Goal: Consume media (video, audio): Consume media (video, audio)

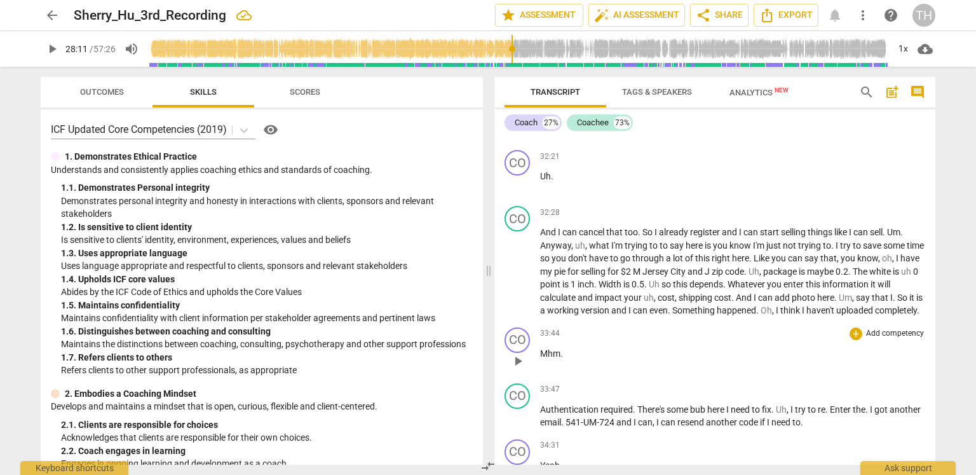
scroll to position [9200, 0]
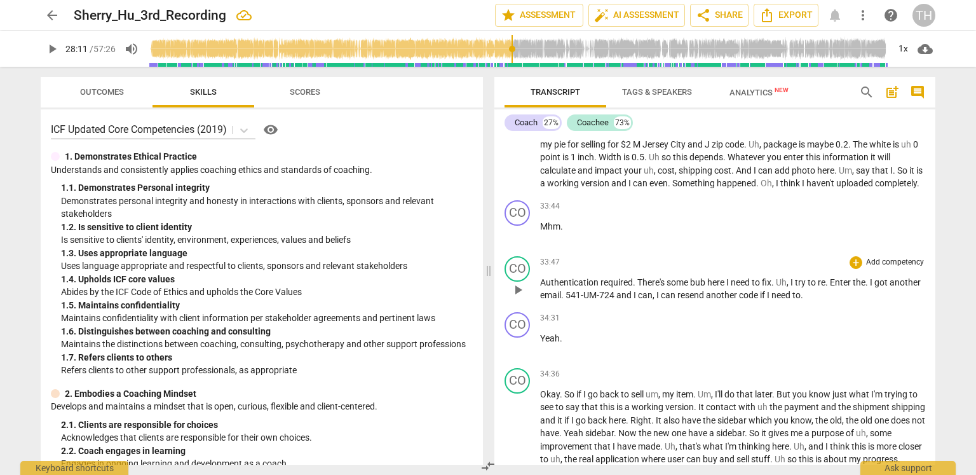
click at [705, 277] on span "bub" at bounding box center [698, 282] width 17 height 10
click at [836, 277] on span "Enter" at bounding box center [841, 282] width 23 height 10
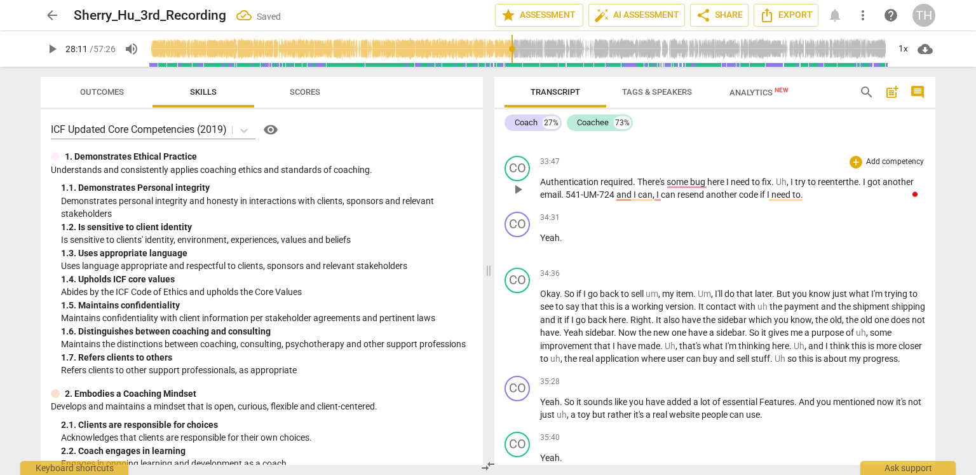
scroll to position [9327, 0]
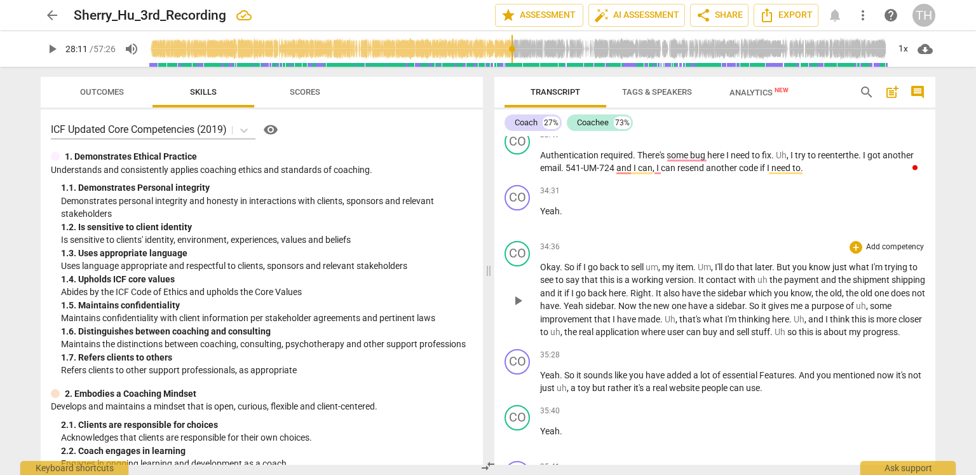
click at [736, 275] on span "contact" at bounding box center [722, 280] width 32 height 10
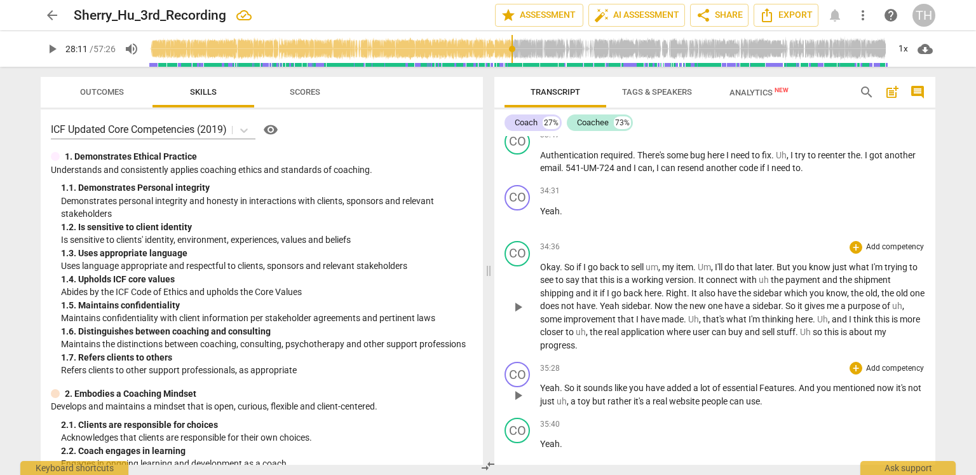
click at [767, 383] on span "Features" at bounding box center [777, 388] width 35 height 10
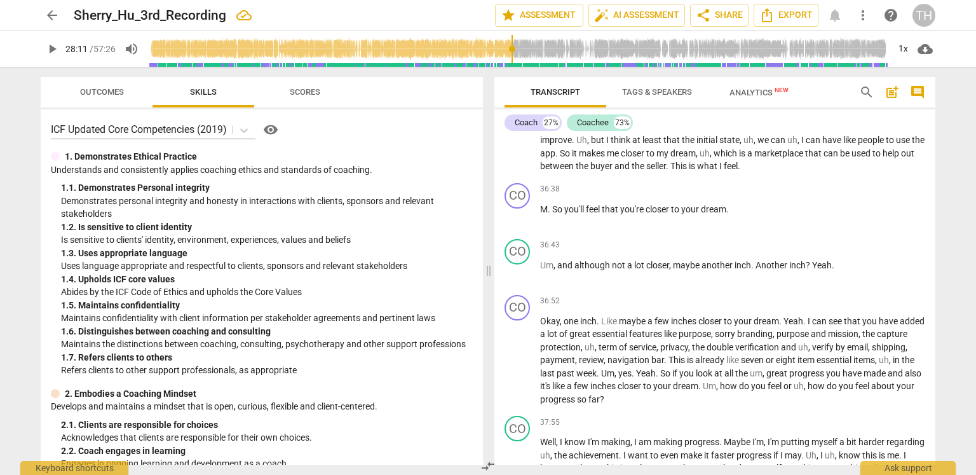
scroll to position [9772, 0]
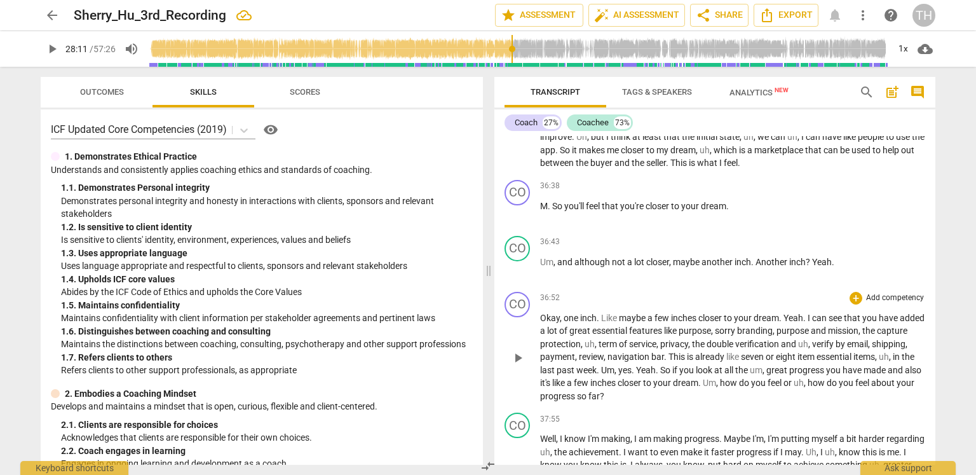
click at [737, 325] on span "sorry" at bounding box center [726, 330] width 22 height 10
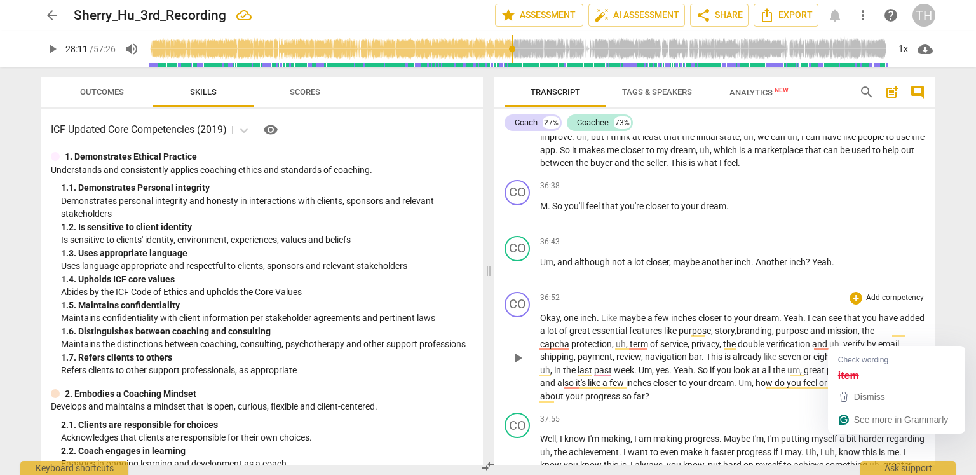
click at [854, 351] on span "item" at bounding box center [844, 356] width 19 height 10
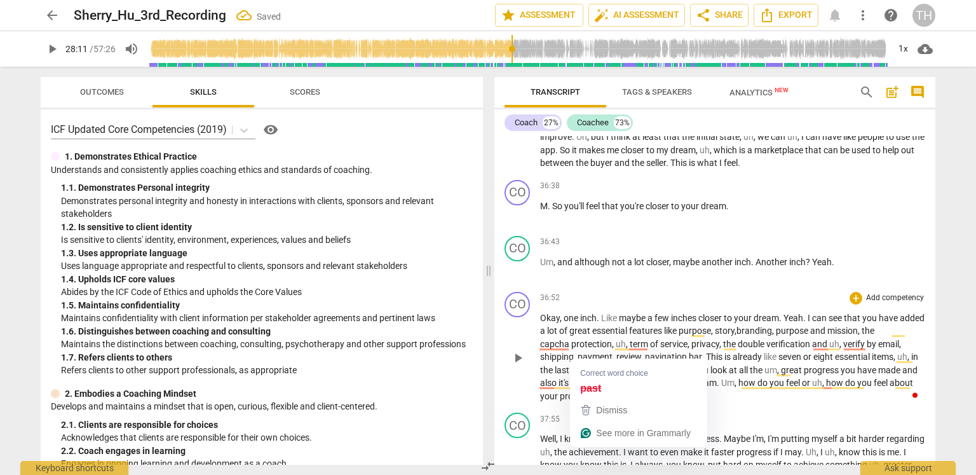
click at [571, 365] on span "last" at bounding box center [563, 370] width 17 height 10
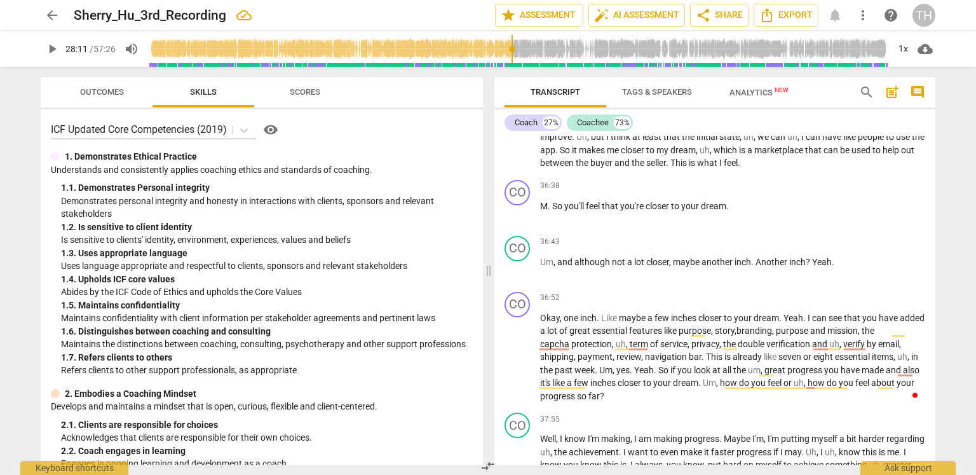
click at [56, 43] on span "play_arrow" at bounding box center [51, 48] width 15 height 15
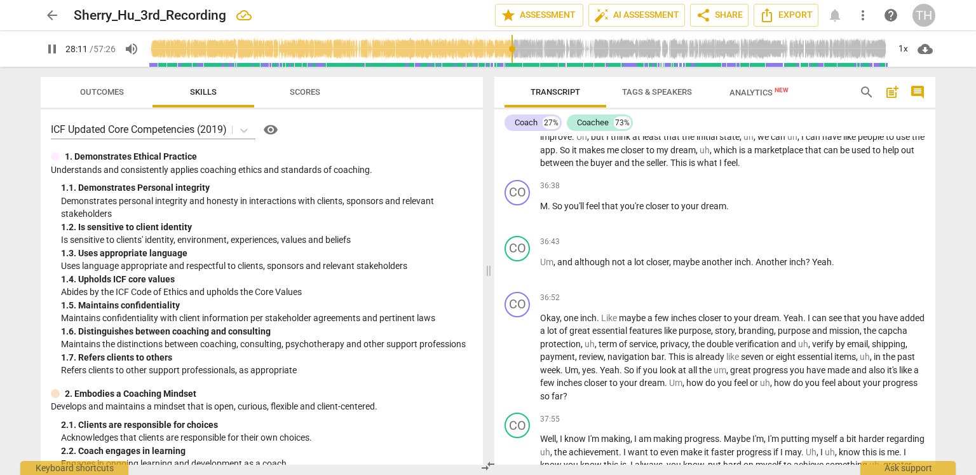
scroll to position [7730, 0]
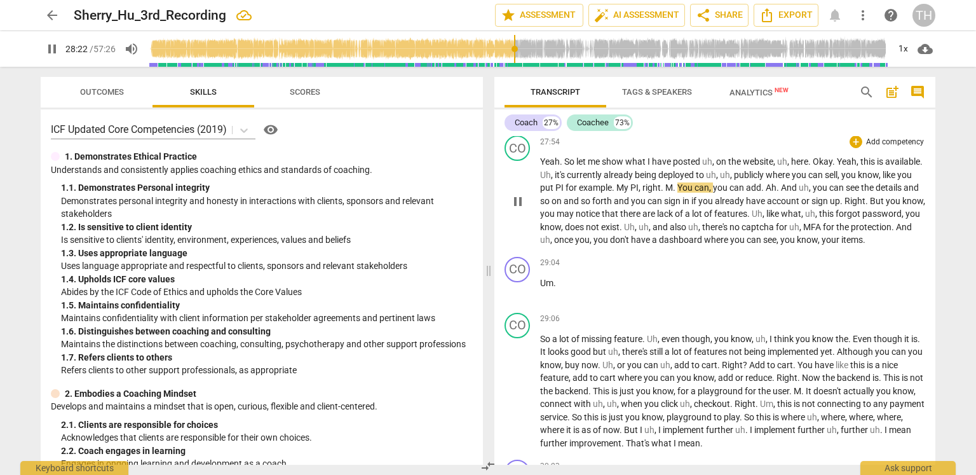
click at [579, 182] on span "for" at bounding box center [572, 187] width 13 height 10
click at [566, 182] on span "PI" at bounding box center [561, 187] width 10 height 10
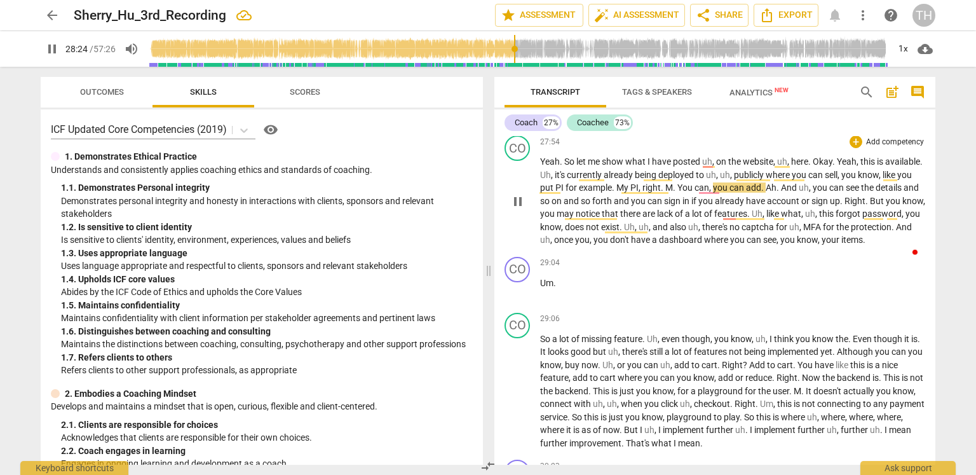
type input "1705"
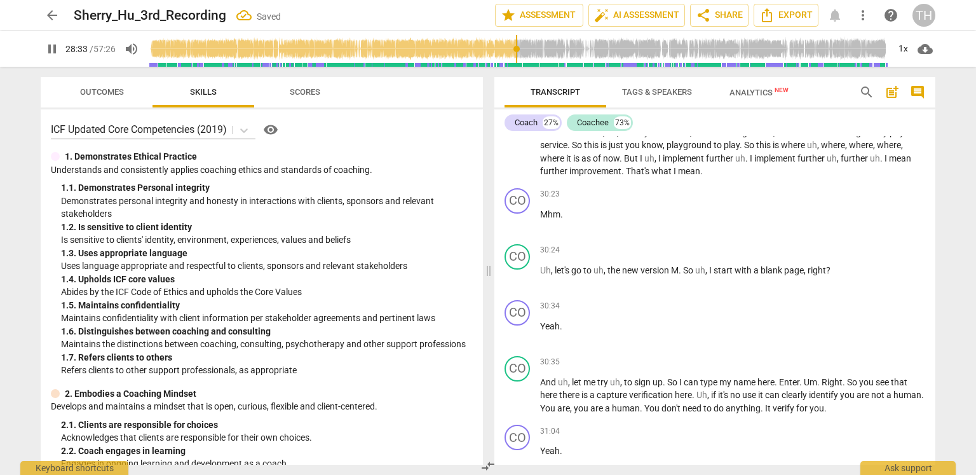
scroll to position [8048, 0]
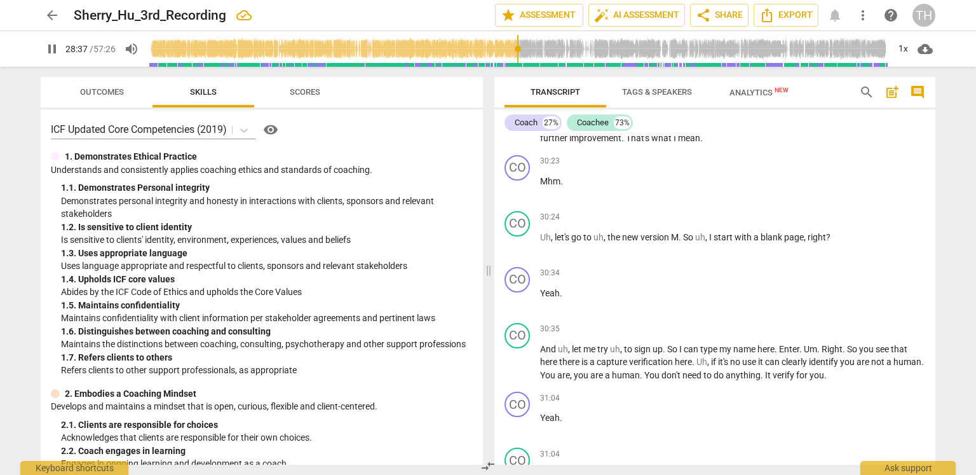
click at [544, 48] on input "range" at bounding box center [518, 49] width 740 height 41
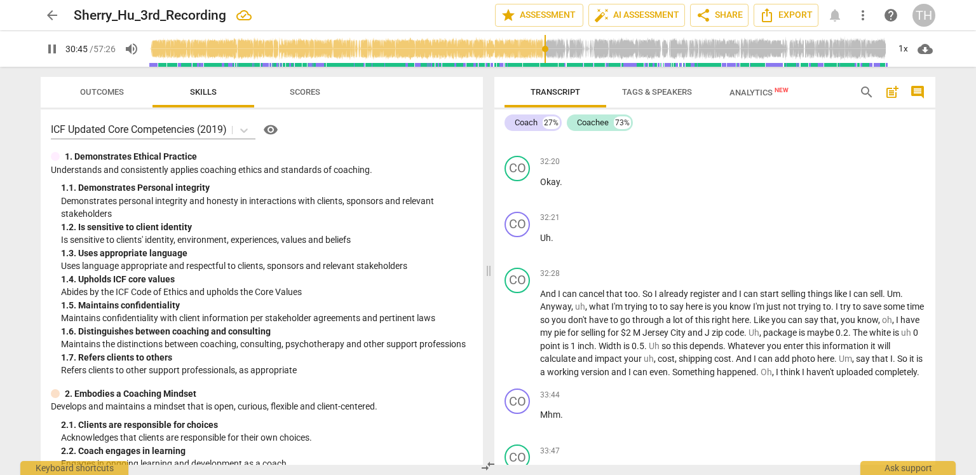
scroll to position [9129, 0]
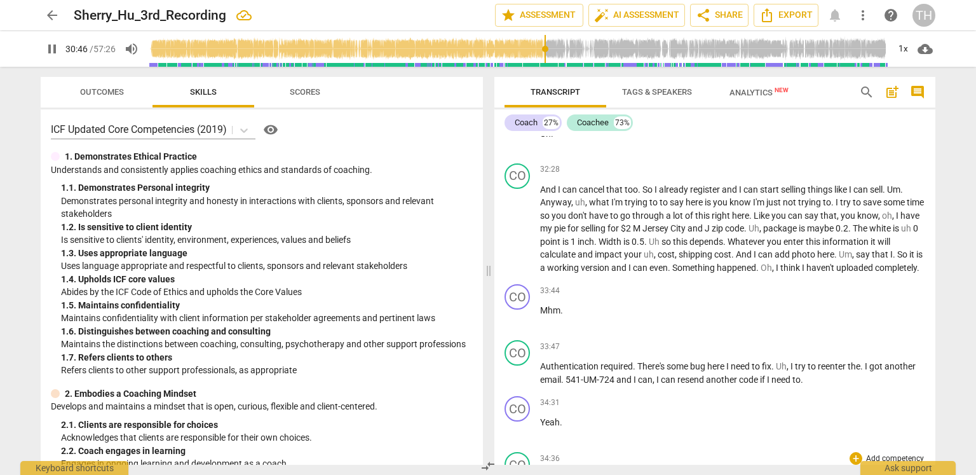
click at [565, 48] on input "range" at bounding box center [518, 49] width 740 height 41
click at [582, 48] on input "range" at bounding box center [518, 49] width 740 height 41
click at [603, 50] on input "range" at bounding box center [518, 49] width 740 height 41
click at [613, 51] on input "range" at bounding box center [518, 49] width 740 height 41
click at [623, 50] on input "range" at bounding box center [518, 49] width 740 height 41
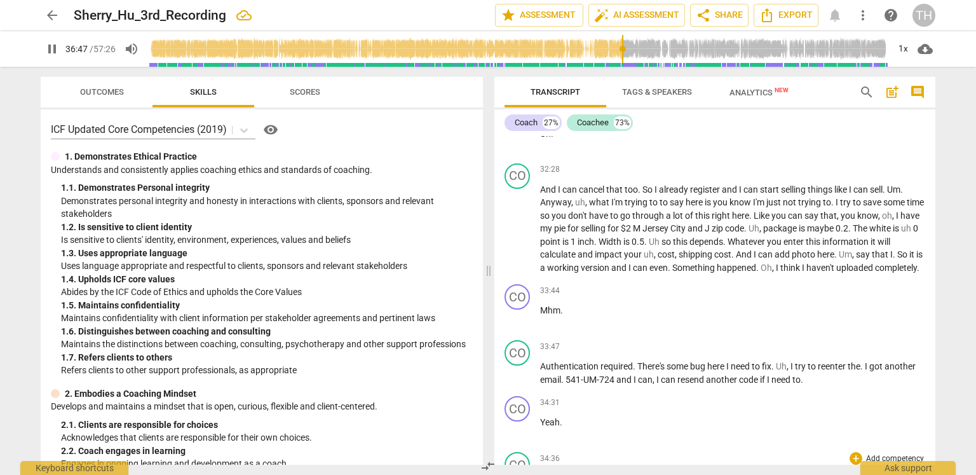
click at [638, 50] on input "range" at bounding box center [518, 49] width 740 height 41
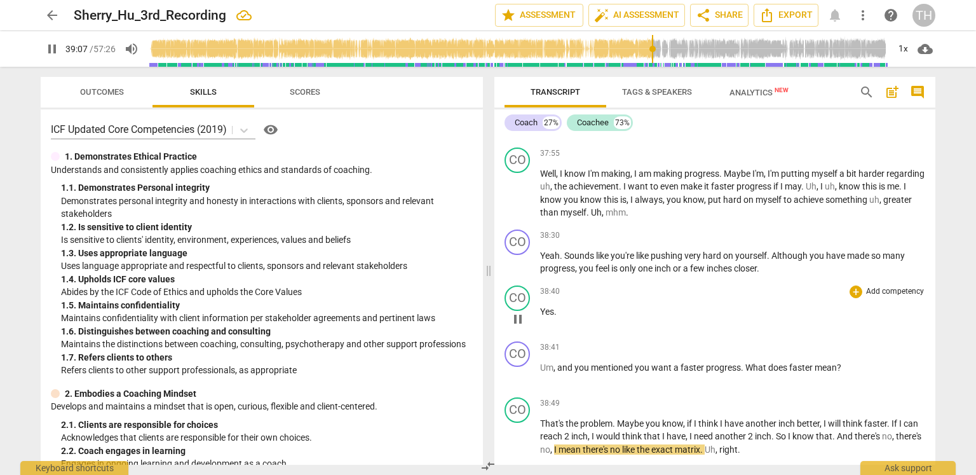
scroll to position [10114, 0]
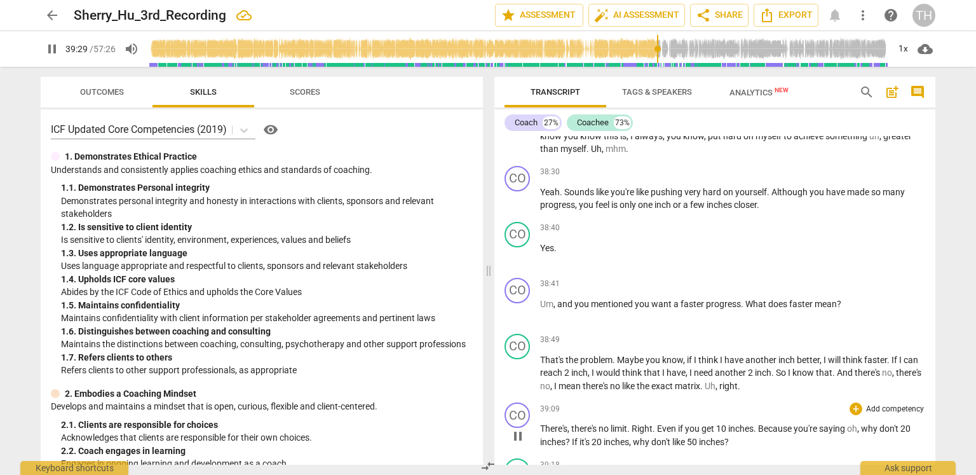
click at [819, 423] on span "you're" at bounding box center [806, 428] width 25 height 10
type input "2371"
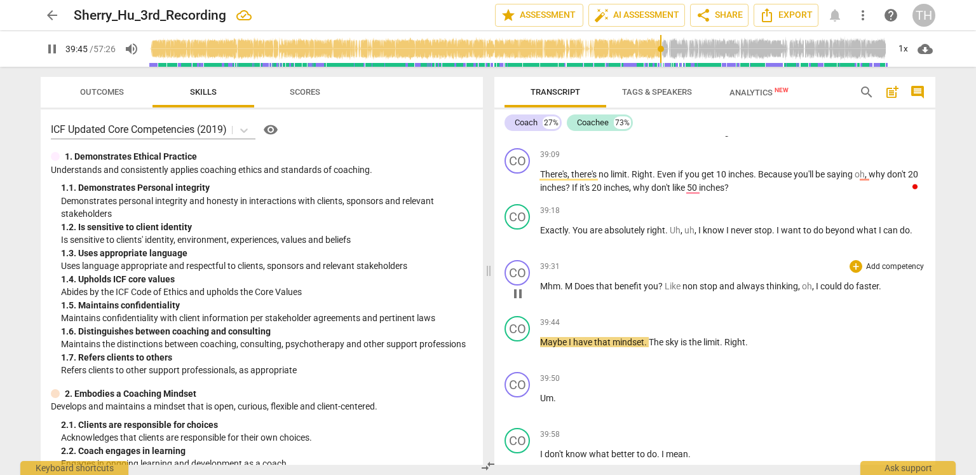
click at [856, 281] on span "do" at bounding box center [850, 286] width 12 height 10
click at [859, 281] on span "faster" at bounding box center [867, 286] width 23 height 10
click at [856, 281] on span "do" at bounding box center [850, 286] width 12 height 10
type input "2389"
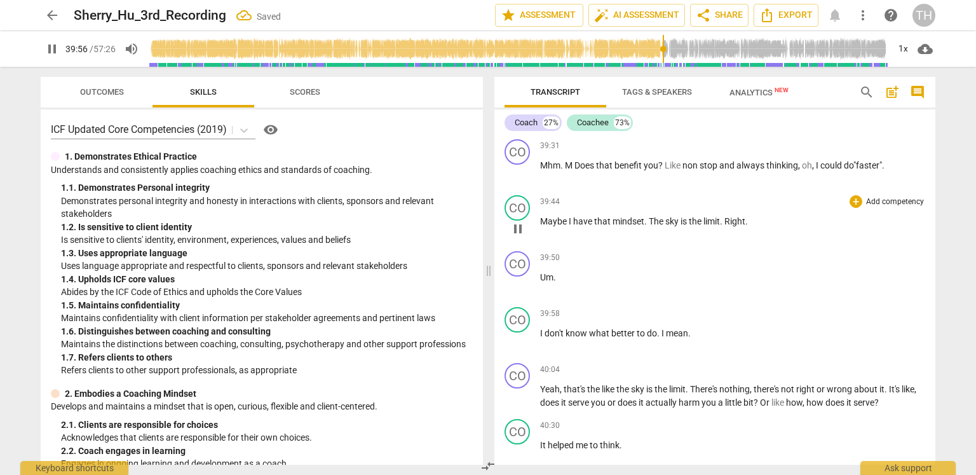
scroll to position [10495, 0]
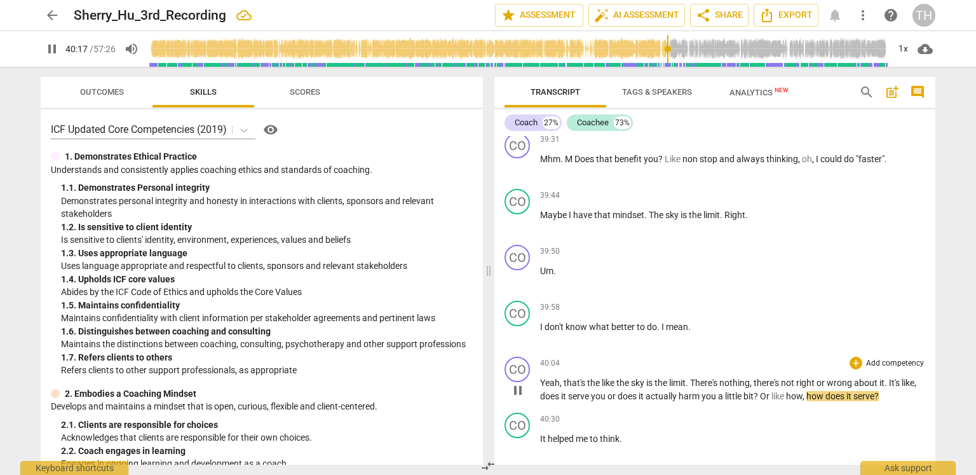
click at [875, 391] on span "serve" at bounding box center [864, 396] width 21 height 10
type input "2420"
click at [609, 378] on span "like" at bounding box center [609, 383] width 15 height 10
type input "2426"
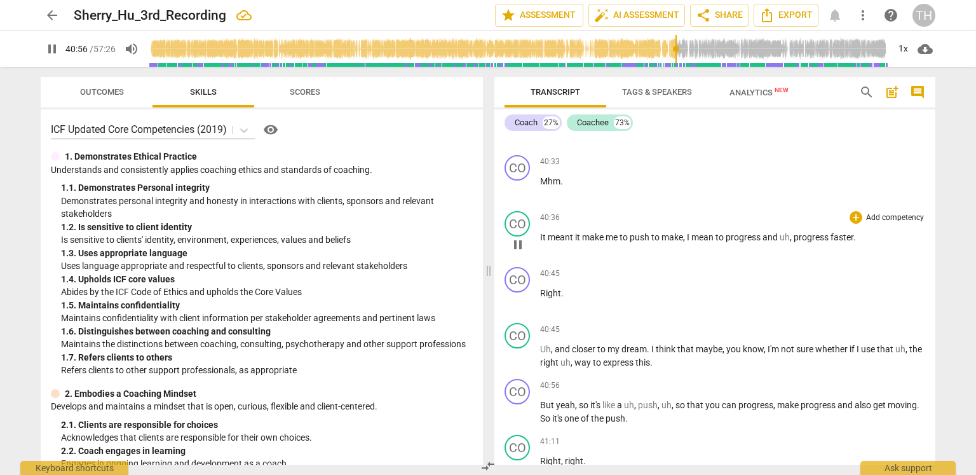
scroll to position [10828, 0]
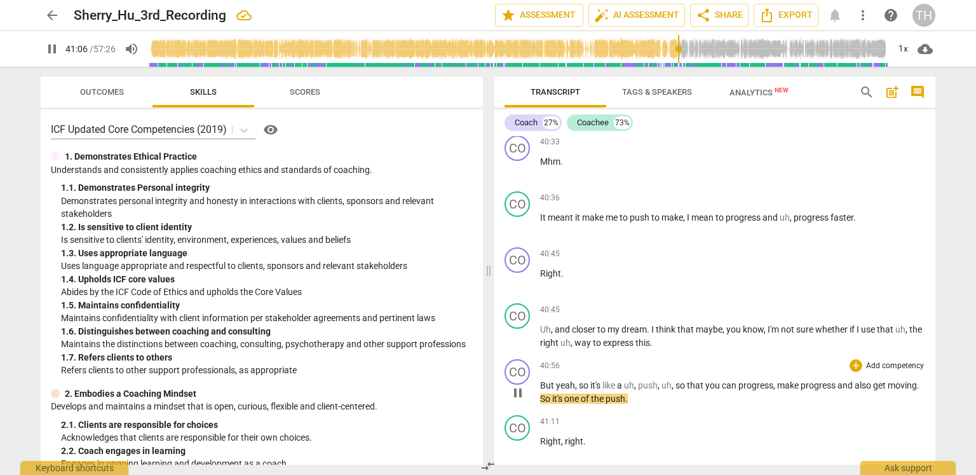
click at [641, 380] on span "push" at bounding box center [648, 385] width 20 height 10
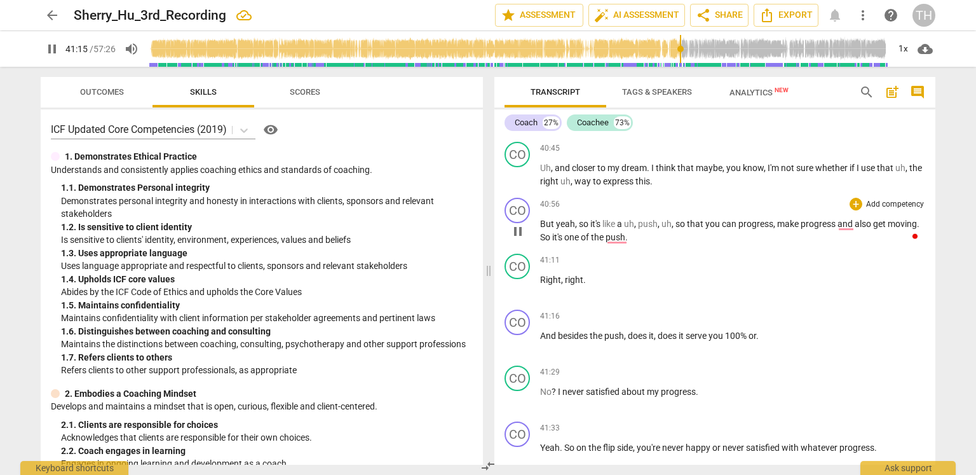
scroll to position [11019, 0]
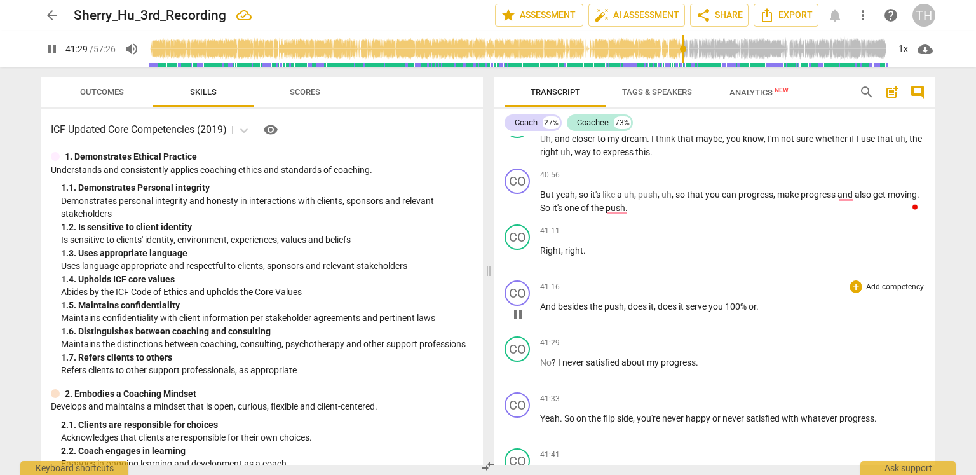
click at [765, 300] on p "And besides the push , does it , does it serve you 100 % or ." at bounding box center [732, 306] width 385 height 13
type input "2491"
click at [554, 357] on span "?" at bounding box center [555, 362] width 6 height 10
type input "2495"
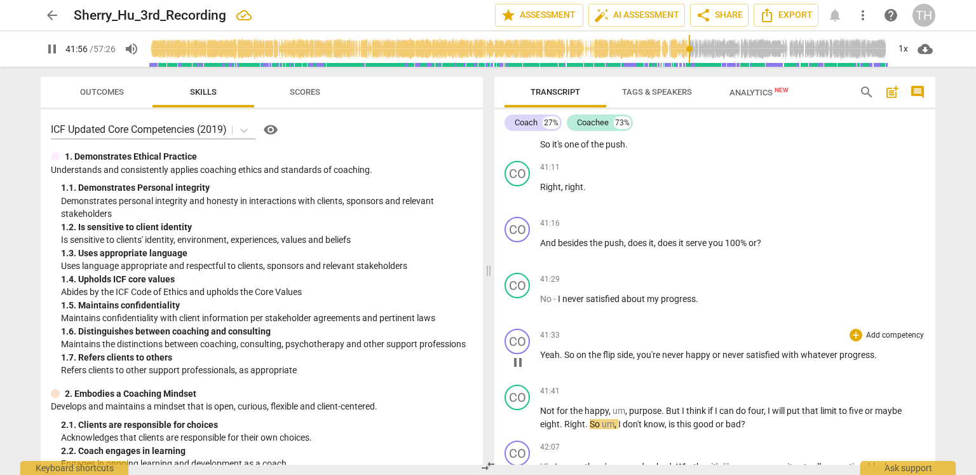
scroll to position [11146, 0]
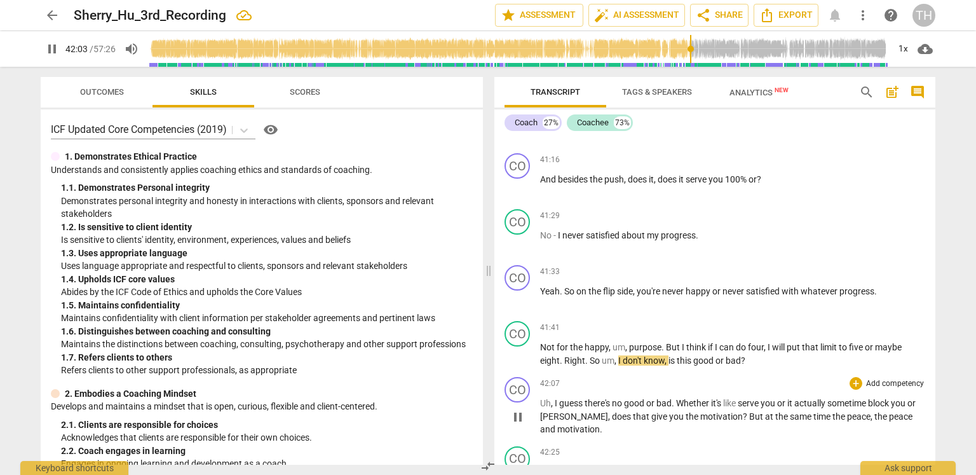
click at [738, 398] on span "like" at bounding box center [730, 403] width 15 height 10
type input "2530"
click at [608, 411] on span "," at bounding box center [610, 416] width 4 height 10
click at [715, 411] on span "But" at bounding box center [707, 416] width 16 height 10
click at [699, 411] on span "?" at bounding box center [696, 416] width 6 height 10
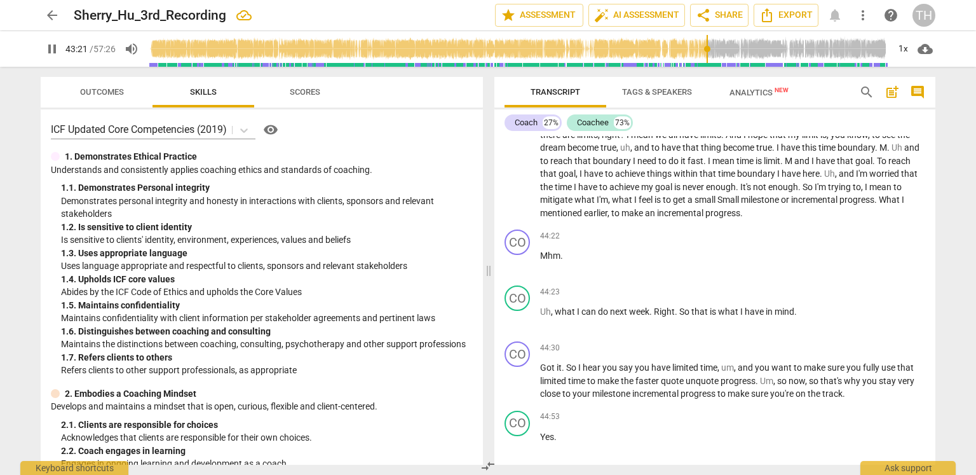
scroll to position [11636, 0]
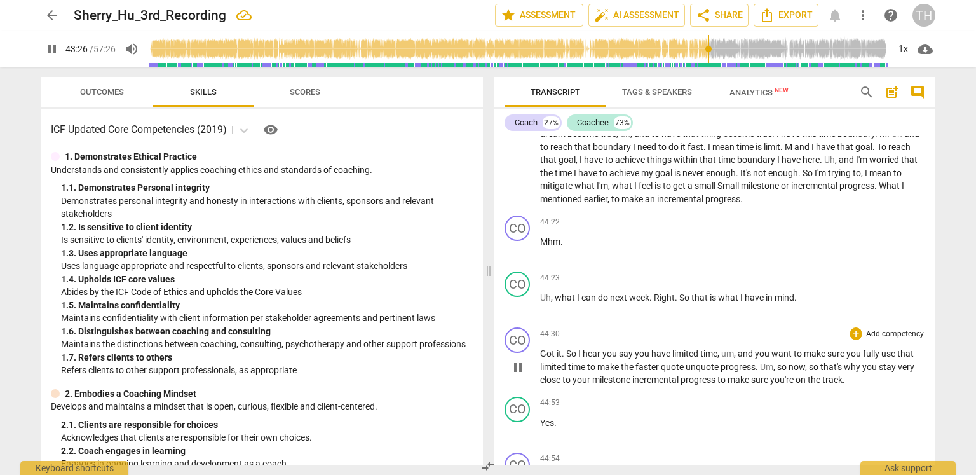
click at [697, 362] on span "unquote" at bounding box center [703, 367] width 35 height 10
type input "2613"
click at [637, 362] on span "faster" at bounding box center [648, 367] width 25 height 10
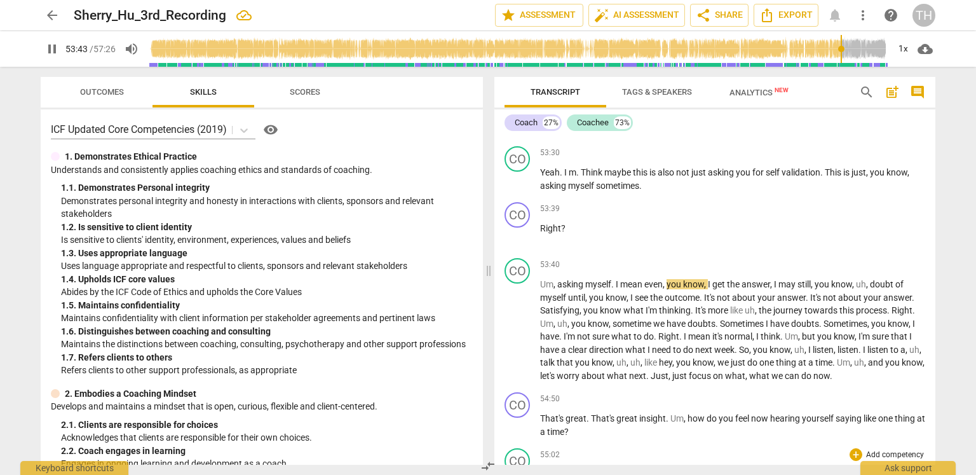
scroll to position [13389, 0]
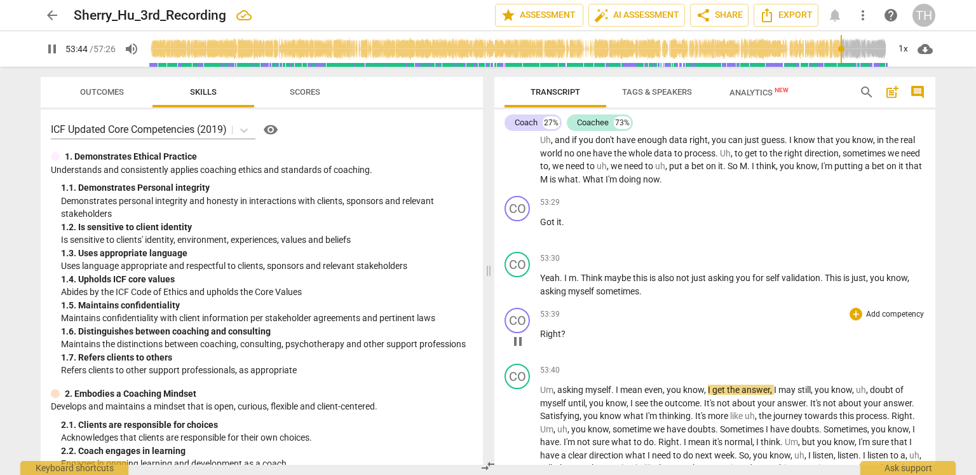
click at [602, 327] on p "Right ?" at bounding box center [732, 333] width 385 height 13
type input "3225"
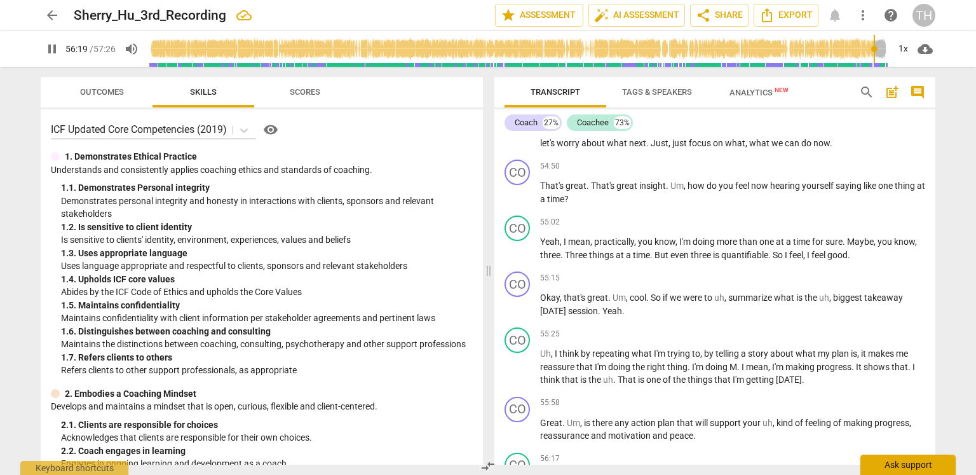
scroll to position [14098, 0]
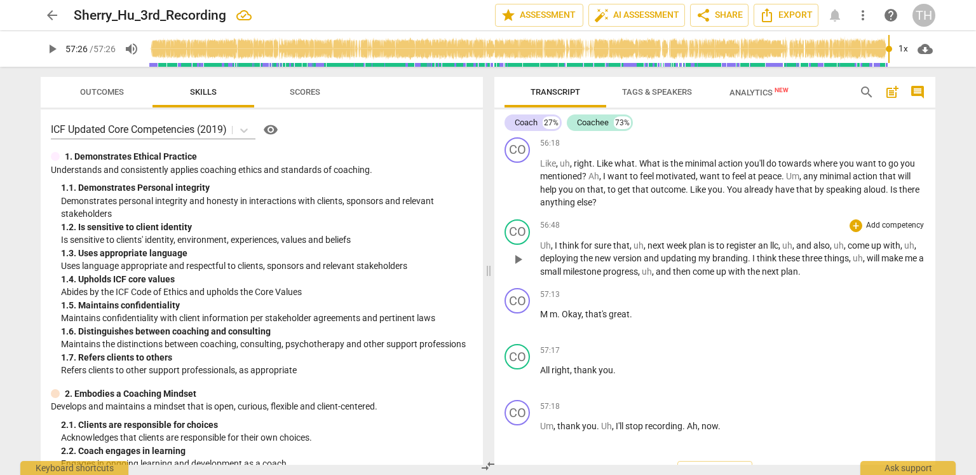
type input "3446"
